Goal: Information Seeking & Learning: Learn about a topic

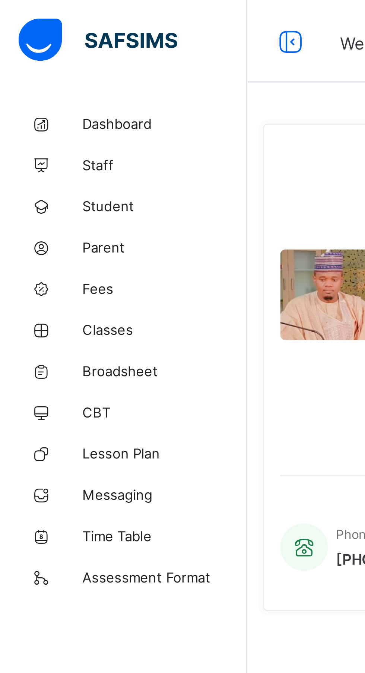
click at [50, 45] on span "Dashboard" at bounding box center [60, 45] width 60 height 6
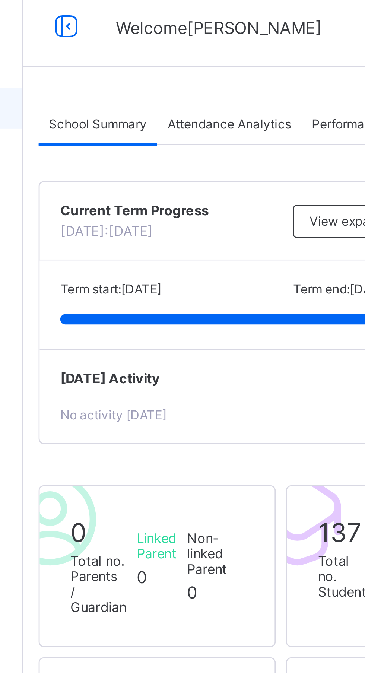
click at [177, 52] on span "Attendance Analytics" at bounding box center [163, 51] width 45 height 6
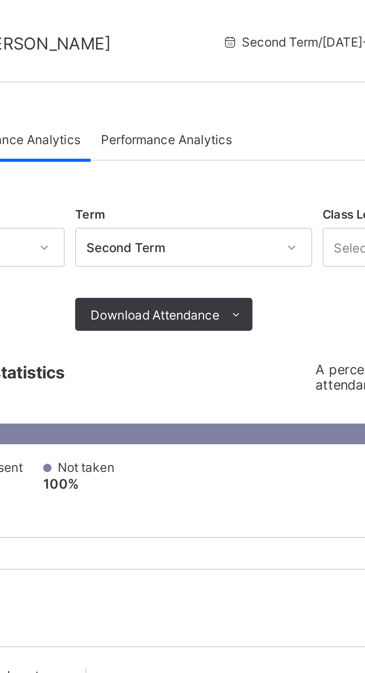
click at [239, 50] on span "Performance Analytics" at bounding box center [217, 51] width 47 height 6
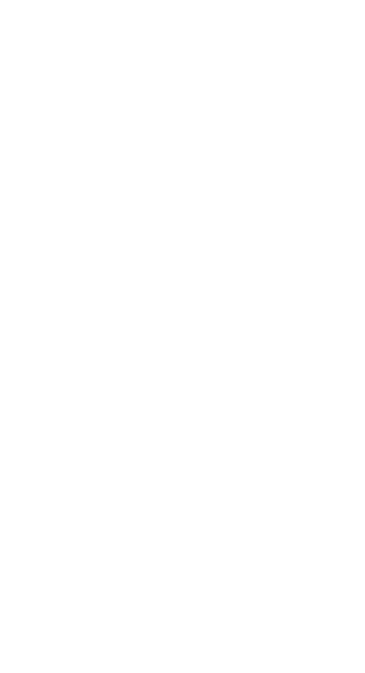
scroll to position [23, 0]
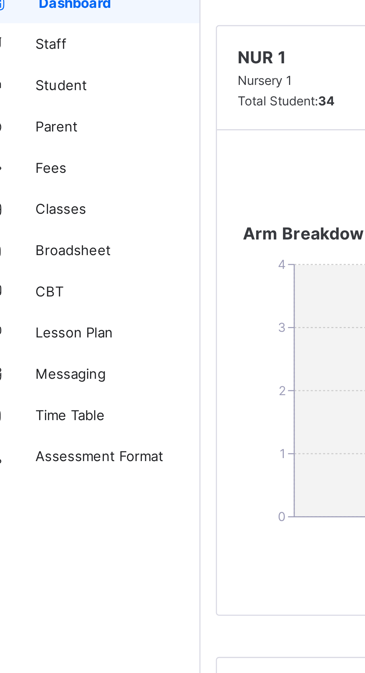
click at [44, 105] on span "Fees" at bounding box center [60, 104] width 60 height 6
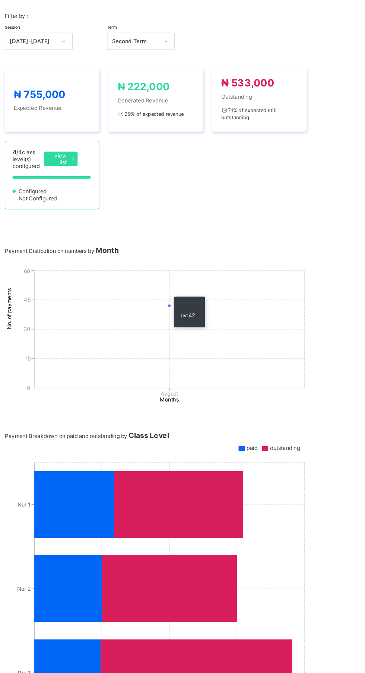
click at [269, 382] on icon "0 15 30 45 60 No. of payments August Months" at bounding box center [227, 351] width 249 height 112
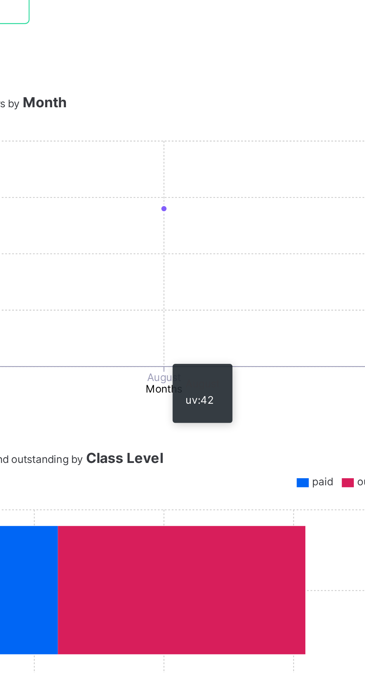
click at [249, 345] on line at bounding box center [238, 345] width 223 height 0
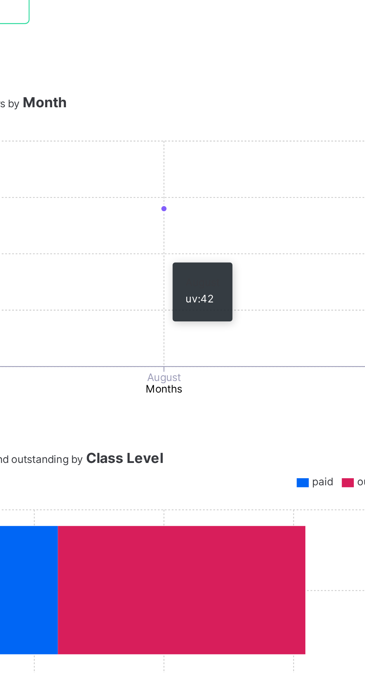
click at [245, 379] on icon "0 15 30 45 60 No. of payments August Months" at bounding box center [227, 351] width 249 height 112
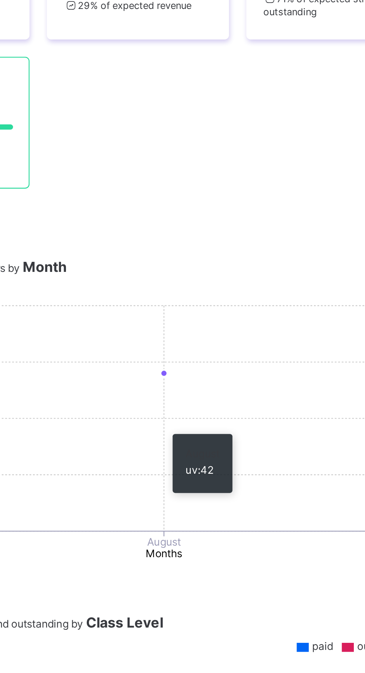
click at [249, 347] on icon "0 15 30 45 60 No. of payments August Months" at bounding box center [227, 351] width 249 height 112
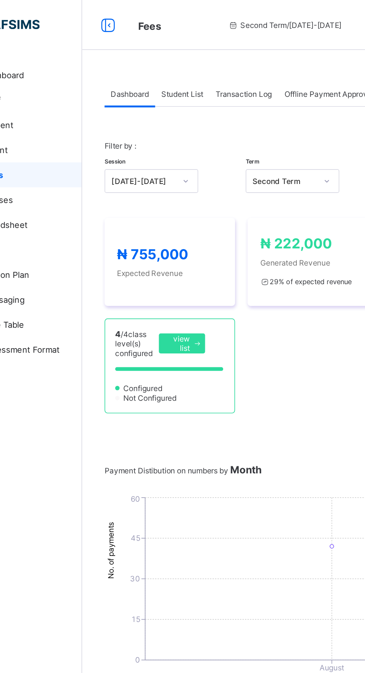
click at [152, 55] on span "Student List" at bounding box center [149, 56] width 25 height 6
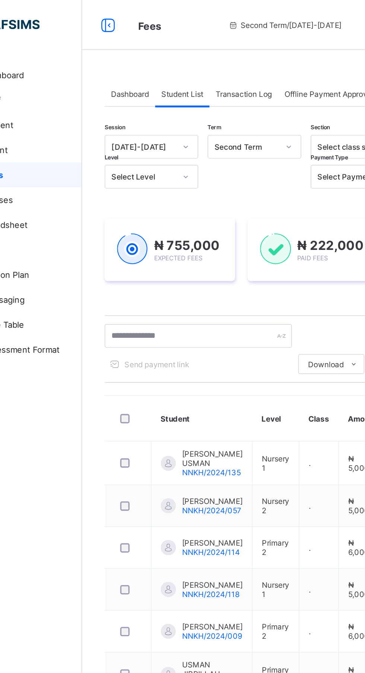
click at [194, 58] on span "Transaction Log" at bounding box center [185, 56] width 33 height 6
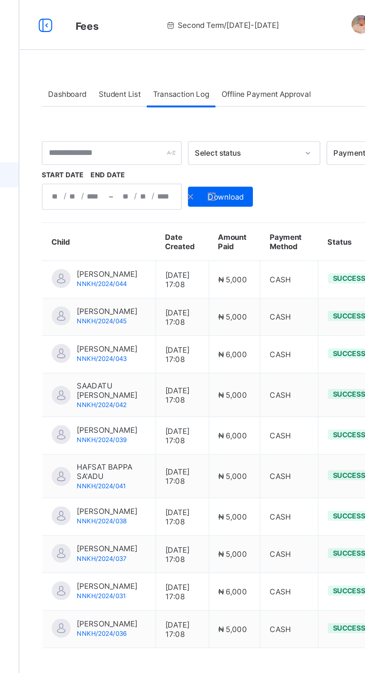
click at [243, 57] on span "Offline Payment Approval" at bounding box center [236, 56] width 53 height 6
